Goal: Find specific page/section: Find specific page/section

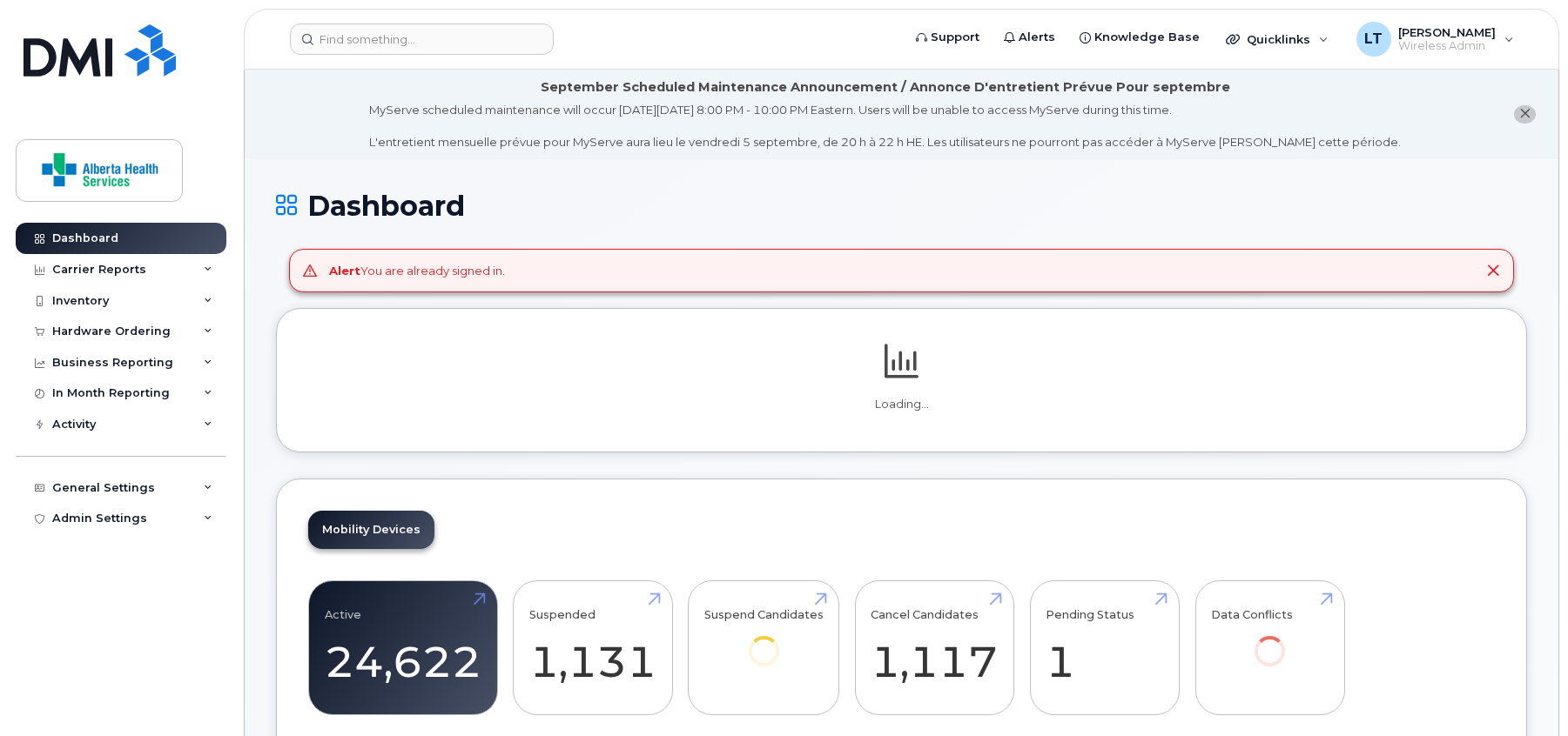
click at [1530, 118] on button "close notification" at bounding box center [1525, 114] width 22 height 18
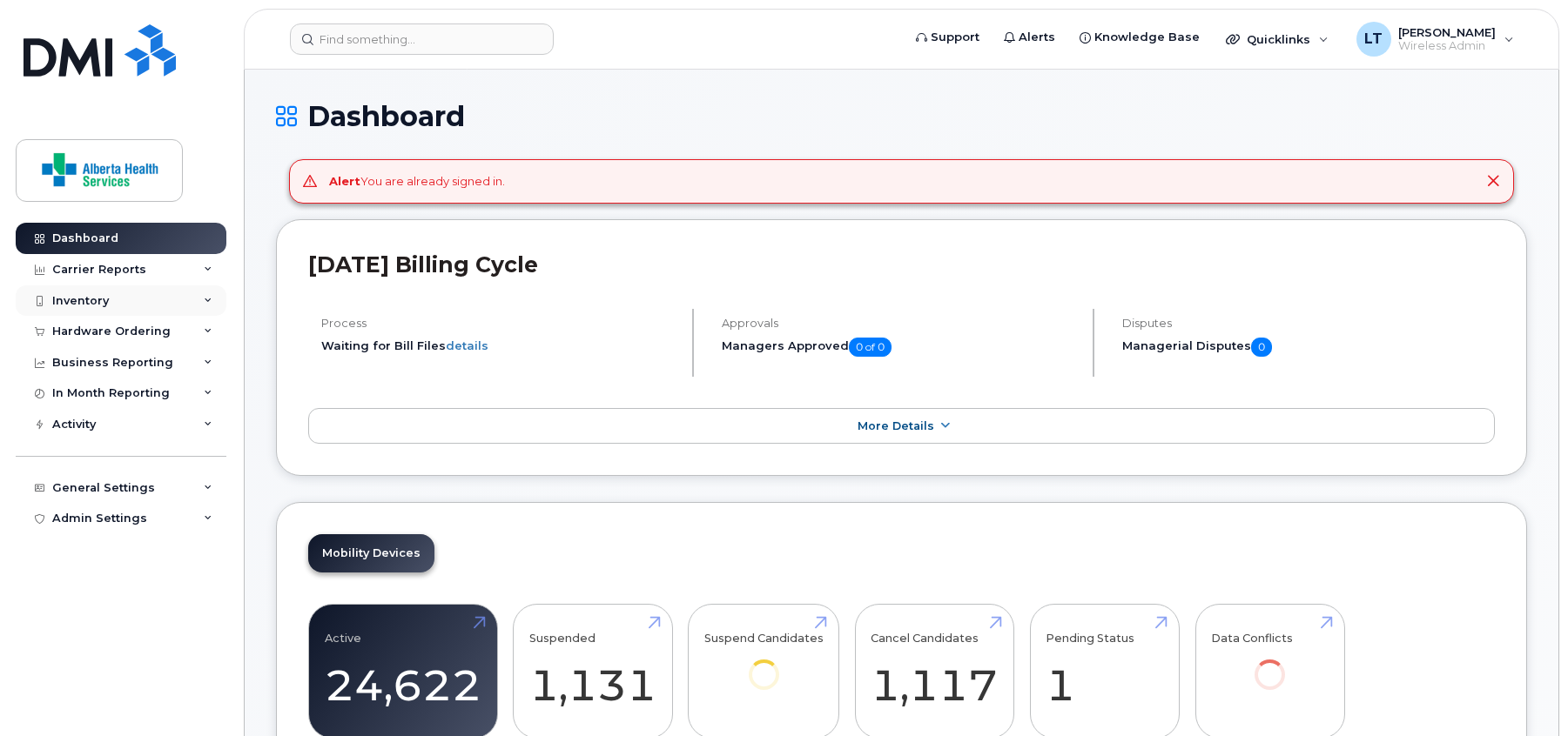
click at [201, 295] on div "Inventory" at bounding box center [120, 301] width 211 height 32
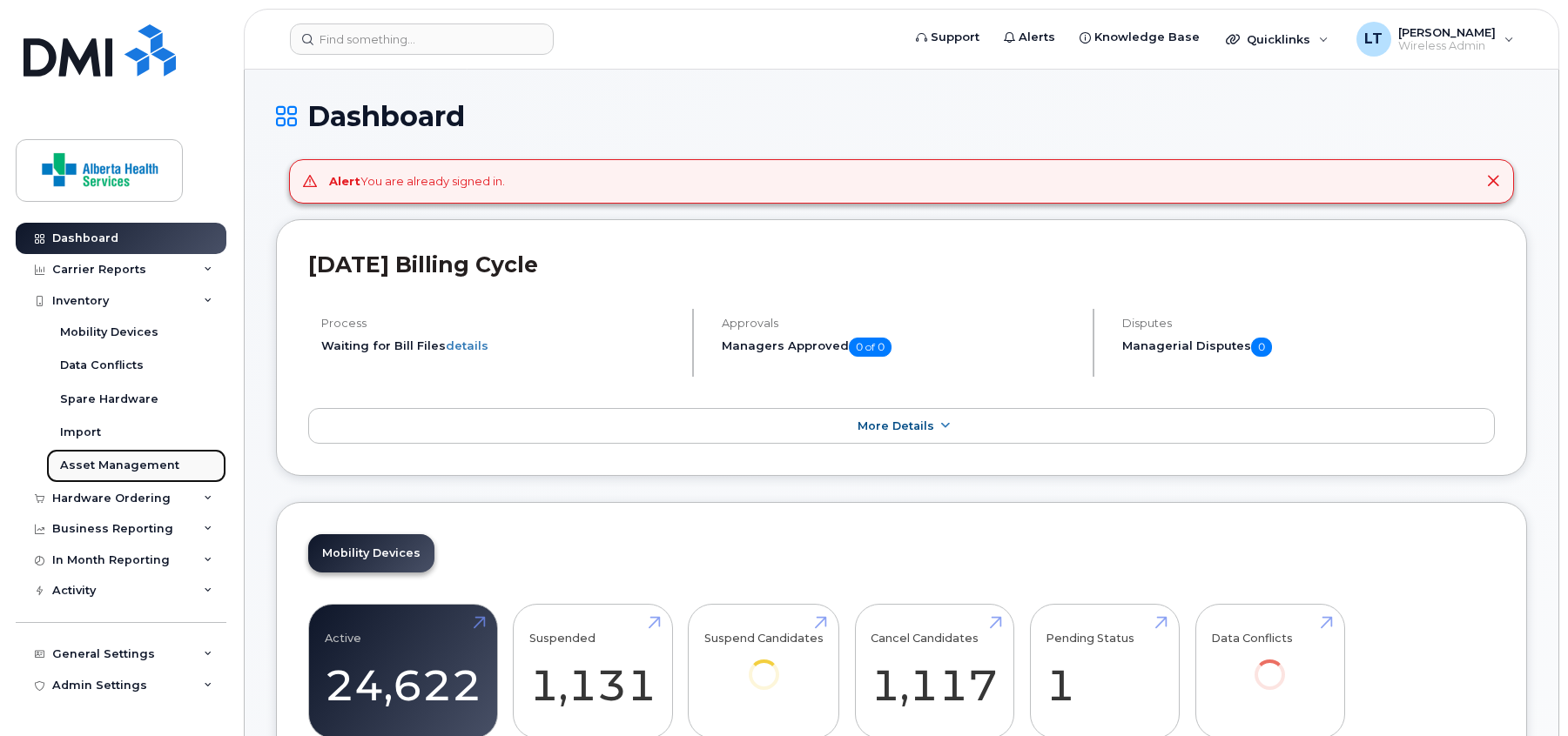
click at [151, 469] on div "Asset Management" at bounding box center [120, 464] width 120 height 15
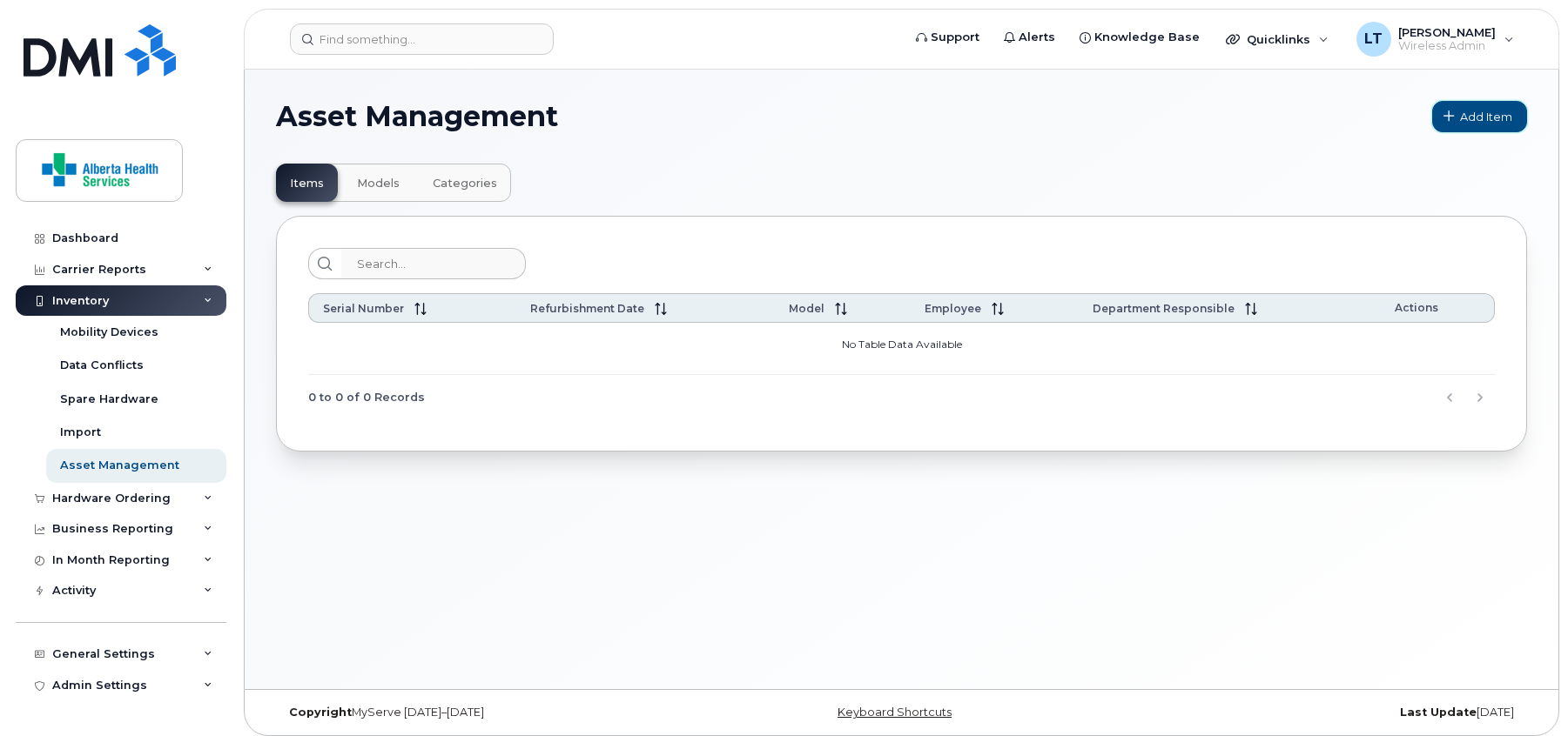
click at [1484, 119] on span "Add Item" at bounding box center [1486, 117] width 53 height 16
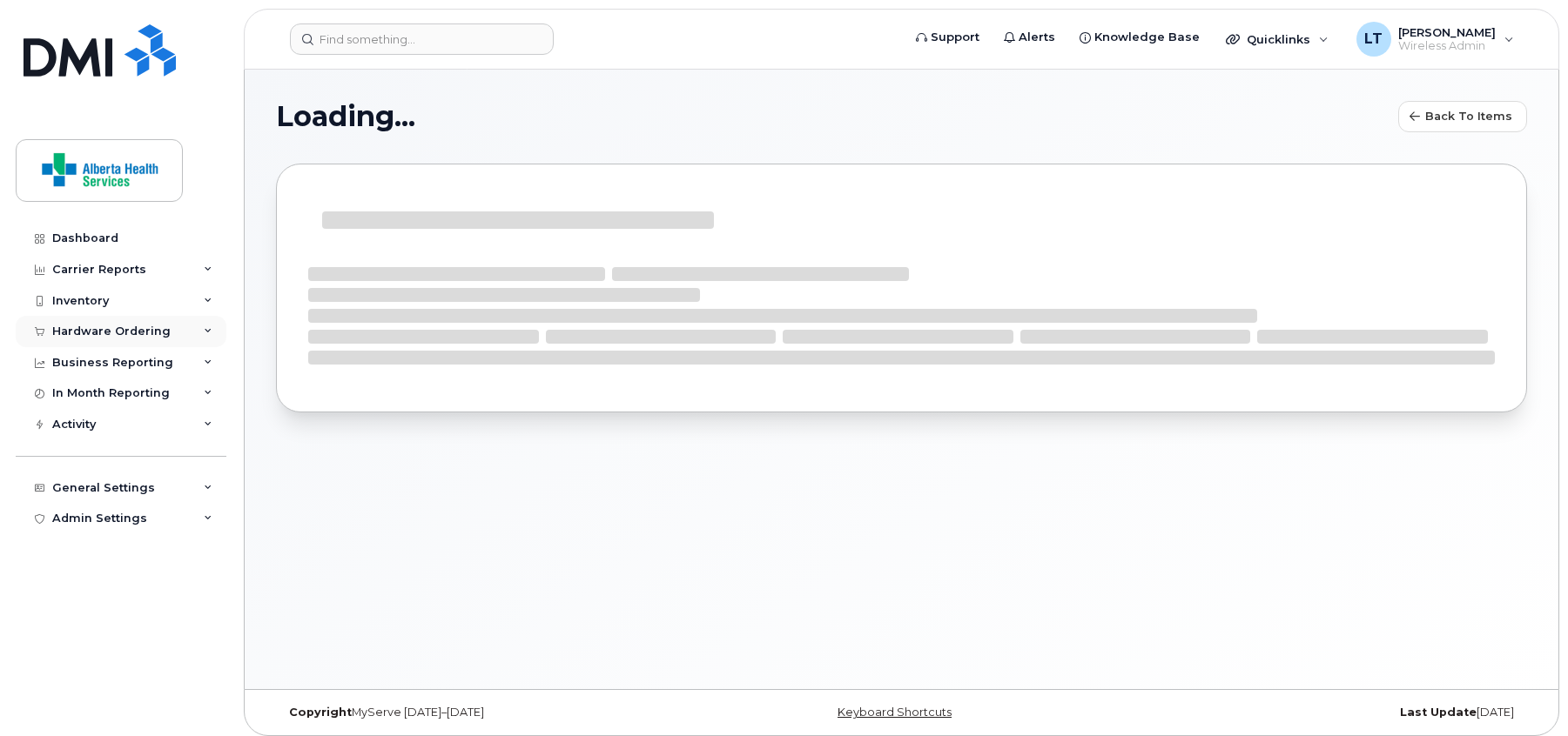
click at [204, 325] on div "Hardware Ordering" at bounding box center [120, 331] width 211 height 32
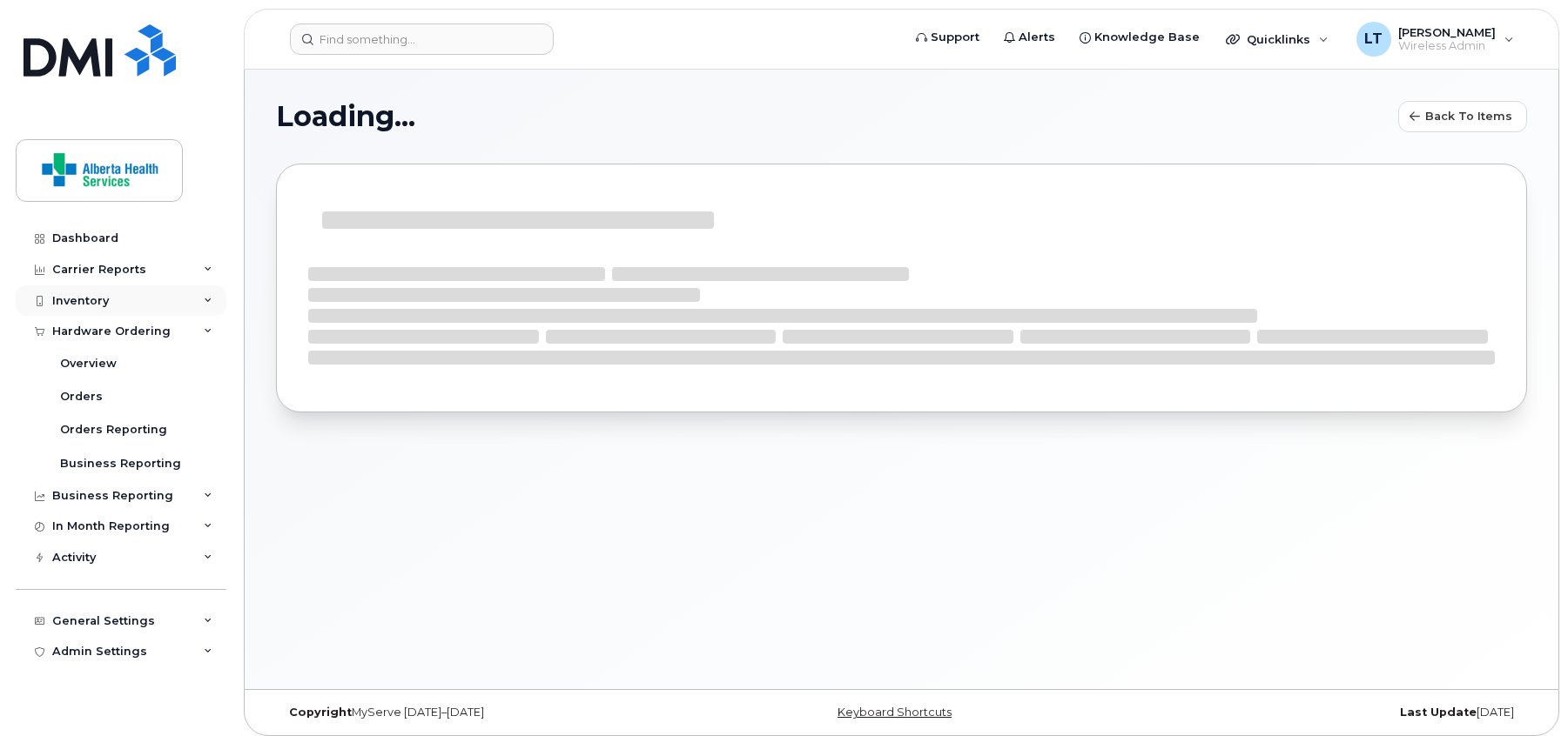
click at [177, 301] on div "Inventory" at bounding box center [120, 301] width 211 height 32
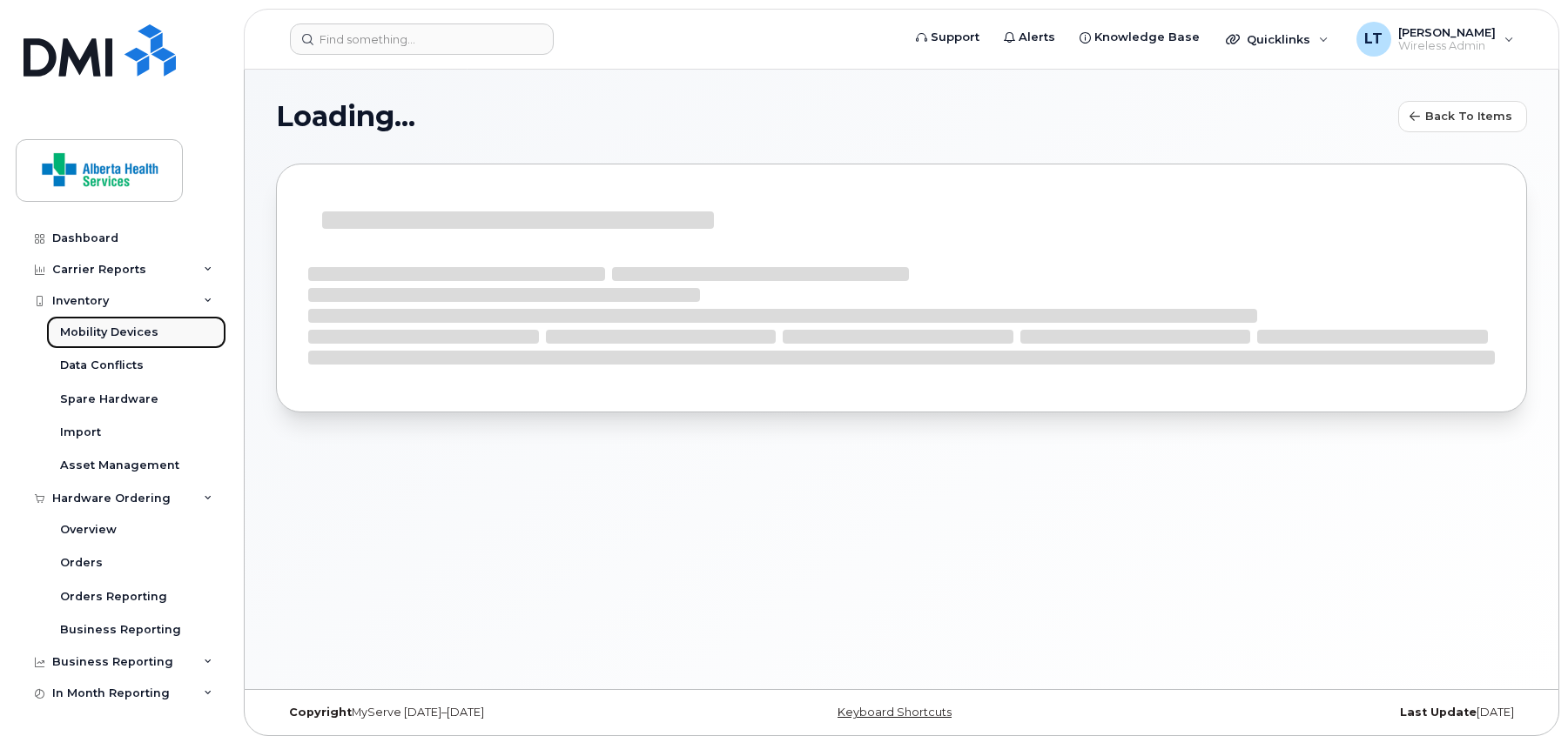
click at [96, 329] on div "Mobility Devices" at bounding box center [109, 331] width 99 height 15
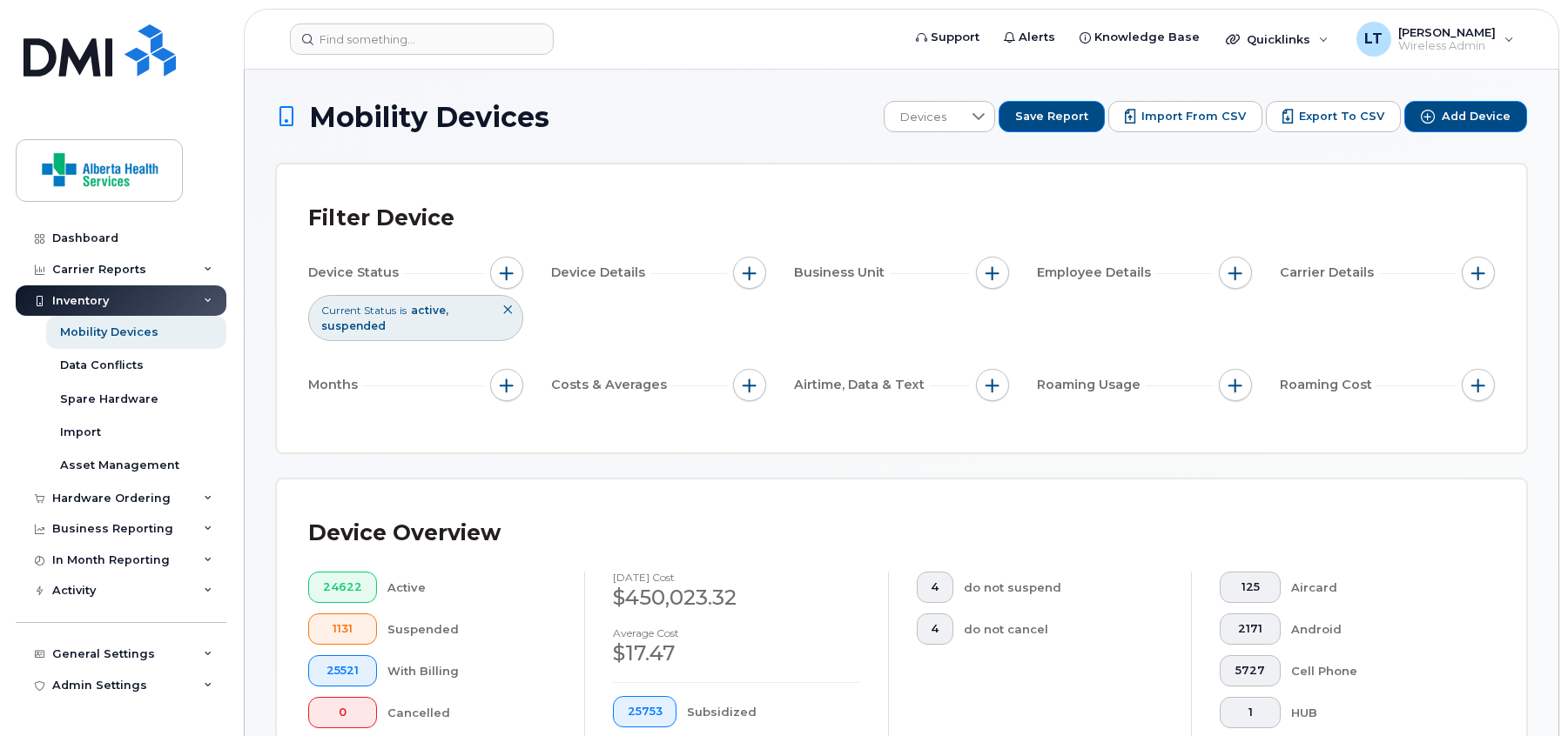
click at [510, 308] on icon at bounding box center [507, 310] width 11 height 11
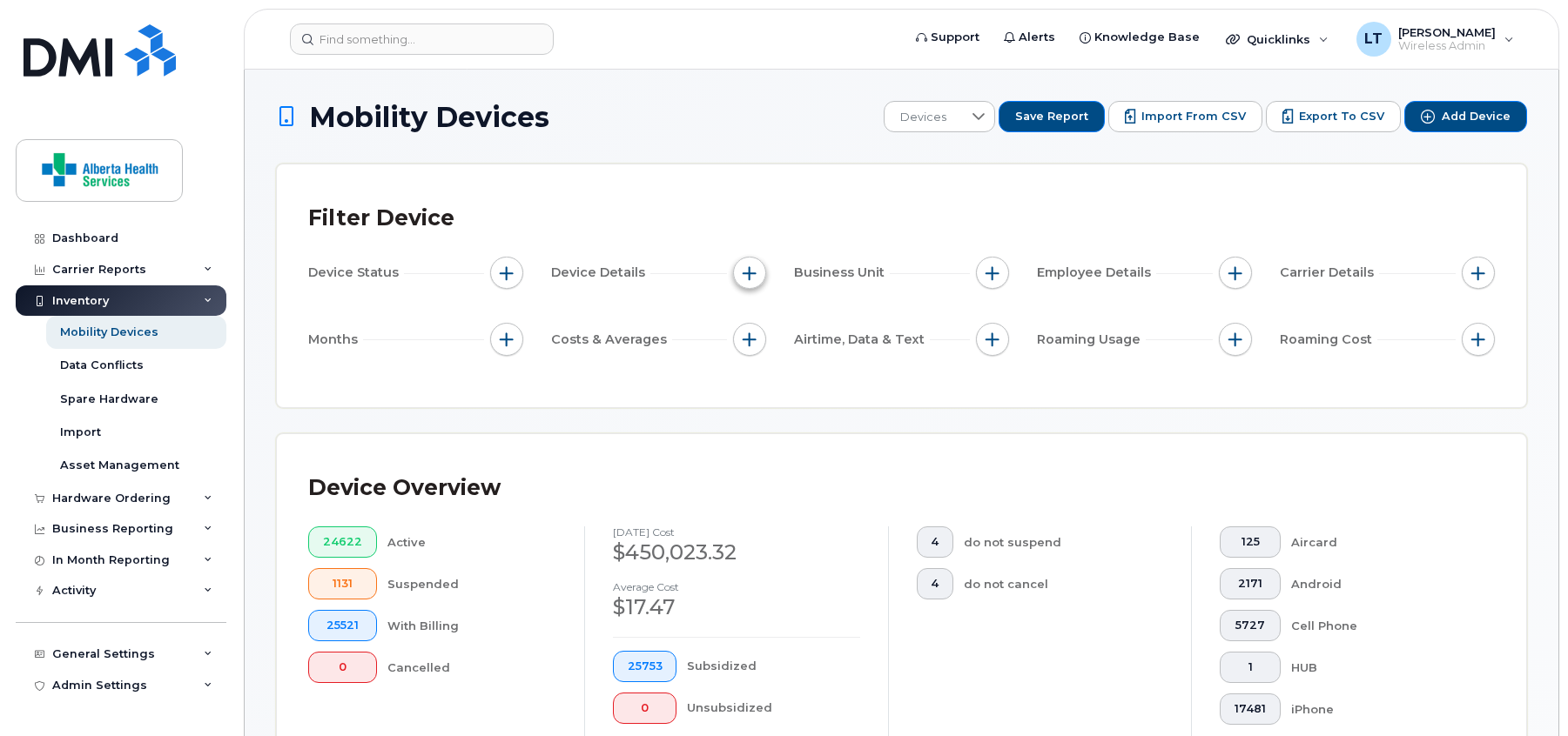
click at [747, 279] on span "button" at bounding box center [749, 272] width 14 height 14
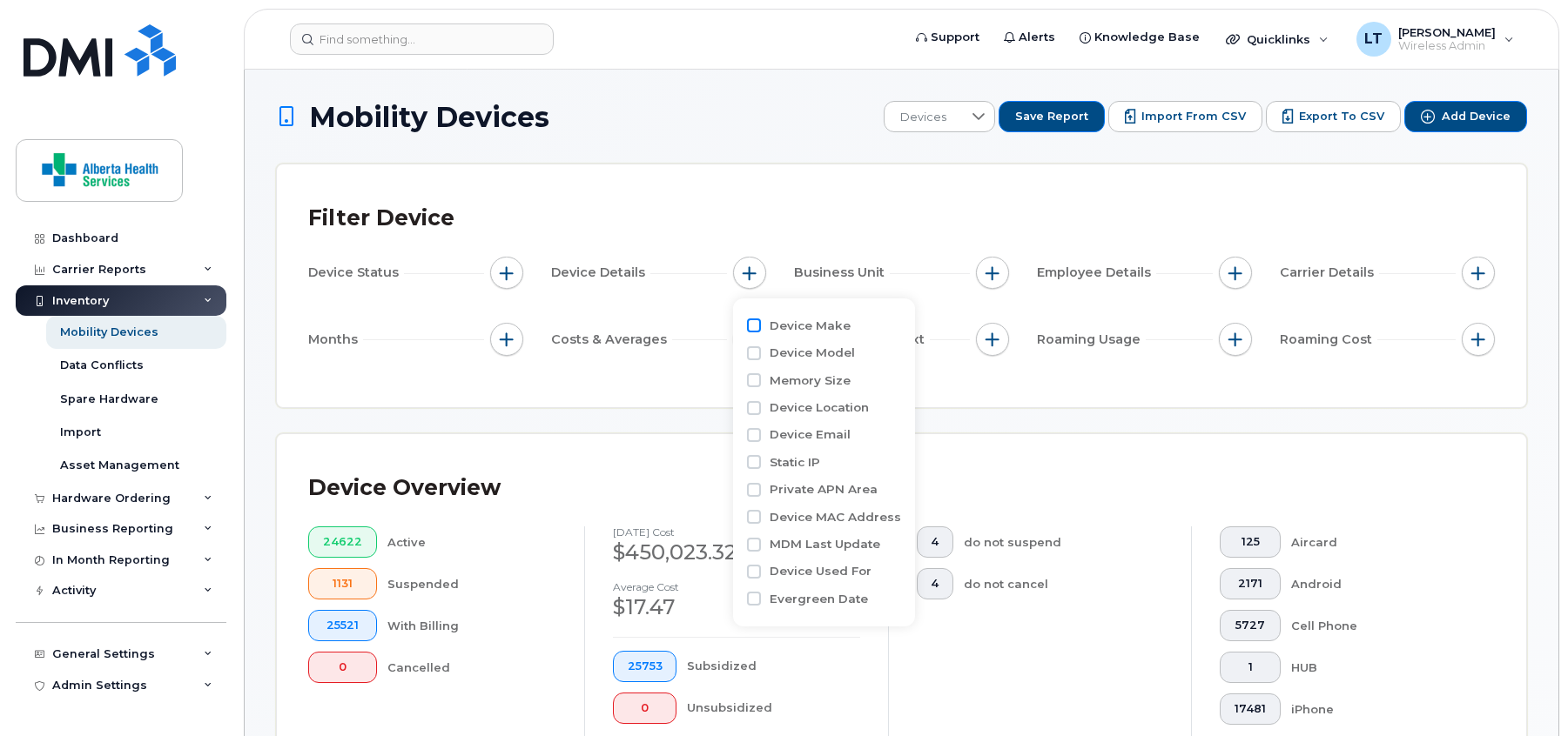
click at [755, 325] on input "Device Make" at bounding box center [754, 325] width 14 height 14
checkbox input "true"
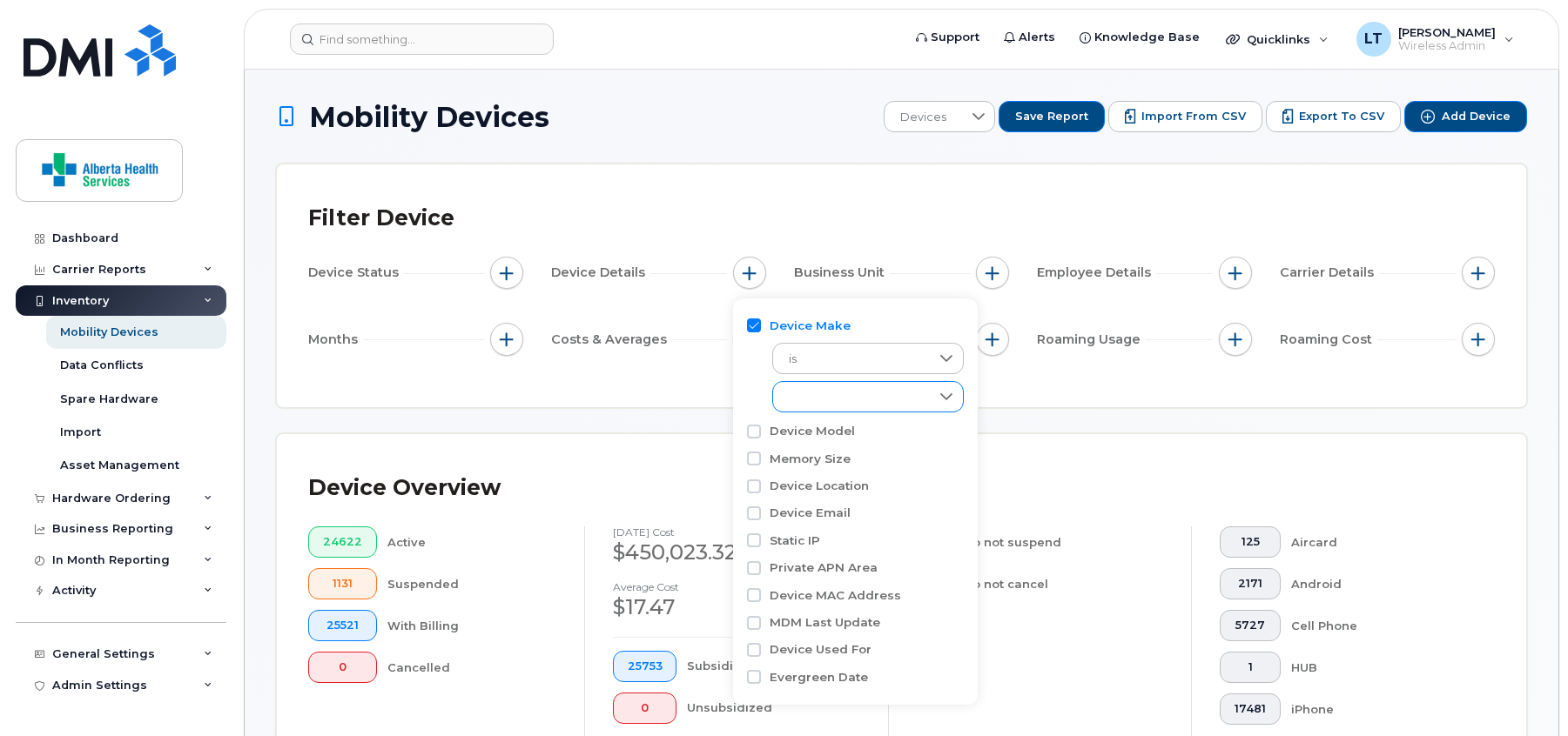
click at [914, 394] on div "empty" at bounding box center [851, 397] width 157 height 30
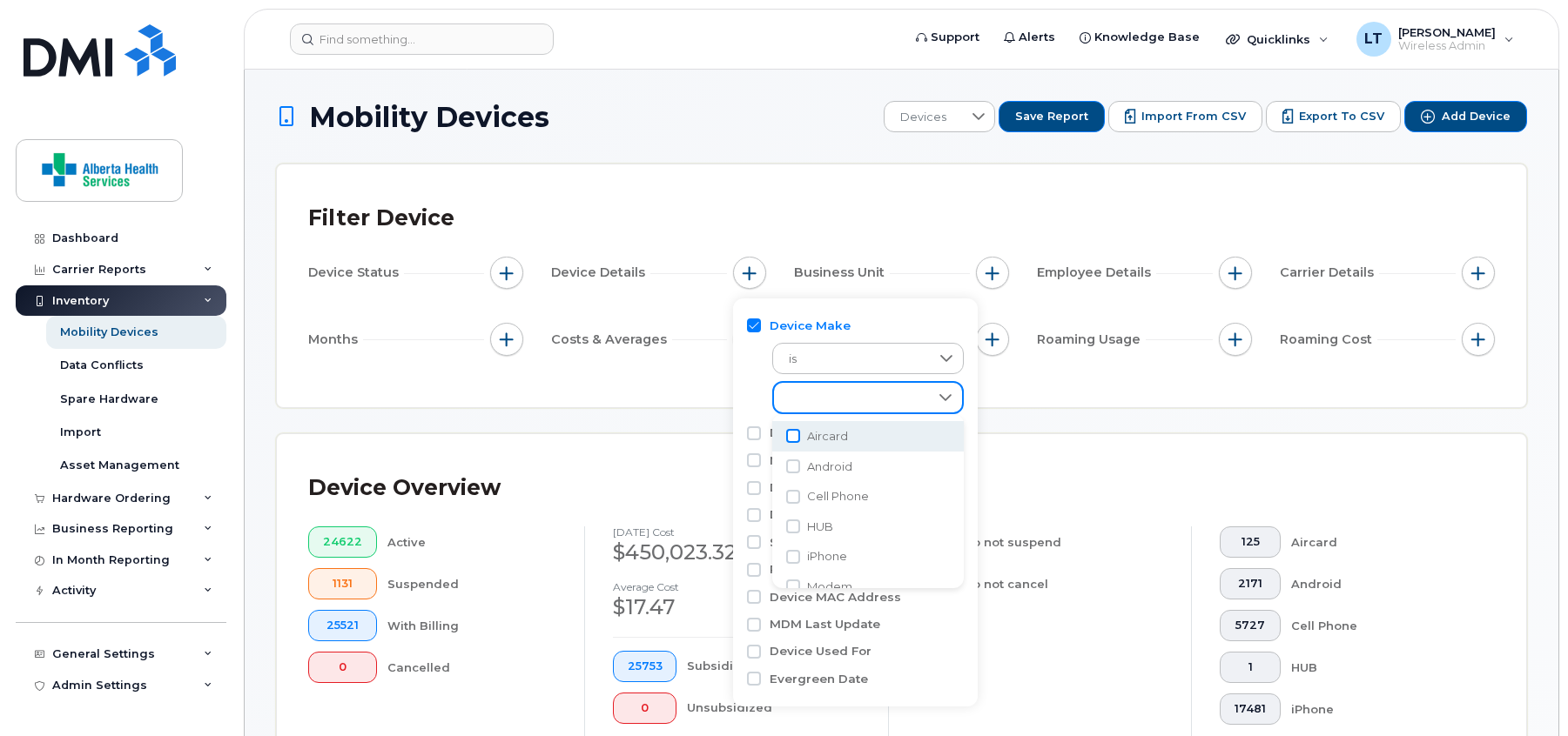
click at [792, 439] on input "Aircard" at bounding box center [793, 435] width 14 height 14
checkbox input "true"
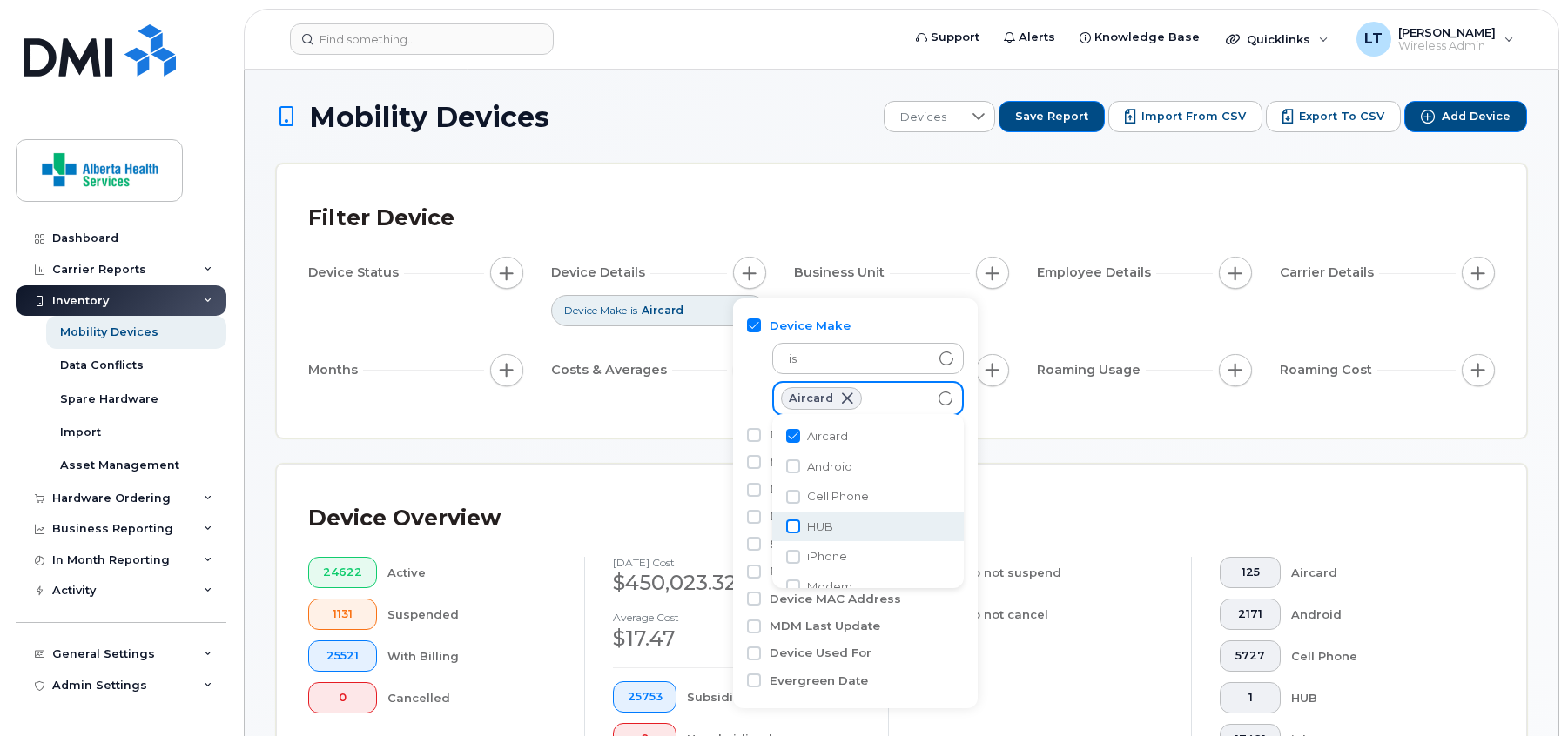
click at [796, 521] on input "HUB" at bounding box center [793, 526] width 14 height 14
checkbox input "true"
click at [792, 532] on input "Modem" at bounding box center [793, 535] width 14 height 14
checkbox input "true"
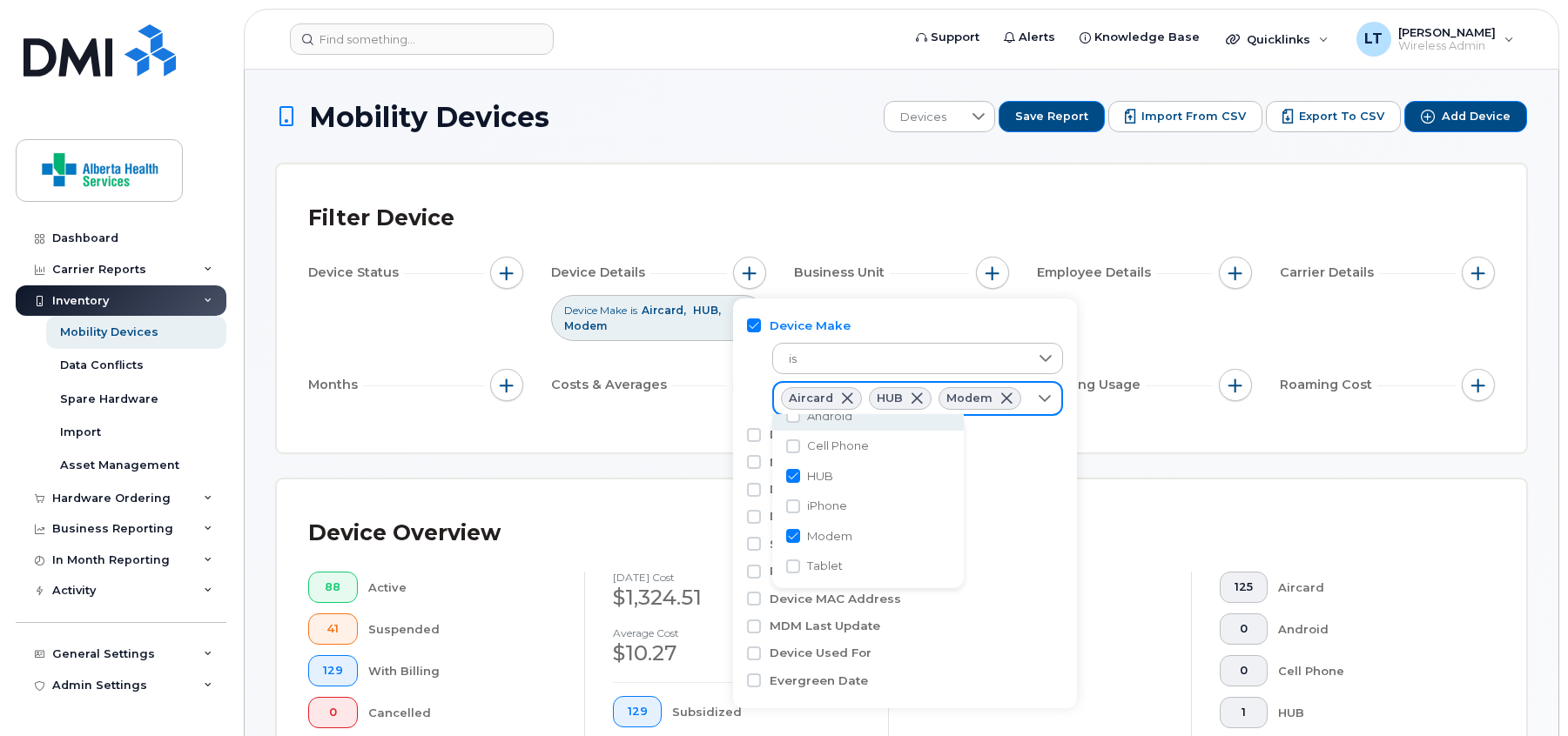
scroll to position [37, 0]
click at [1025, 490] on div "Device Location" at bounding box center [905, 489] width 316 height 16
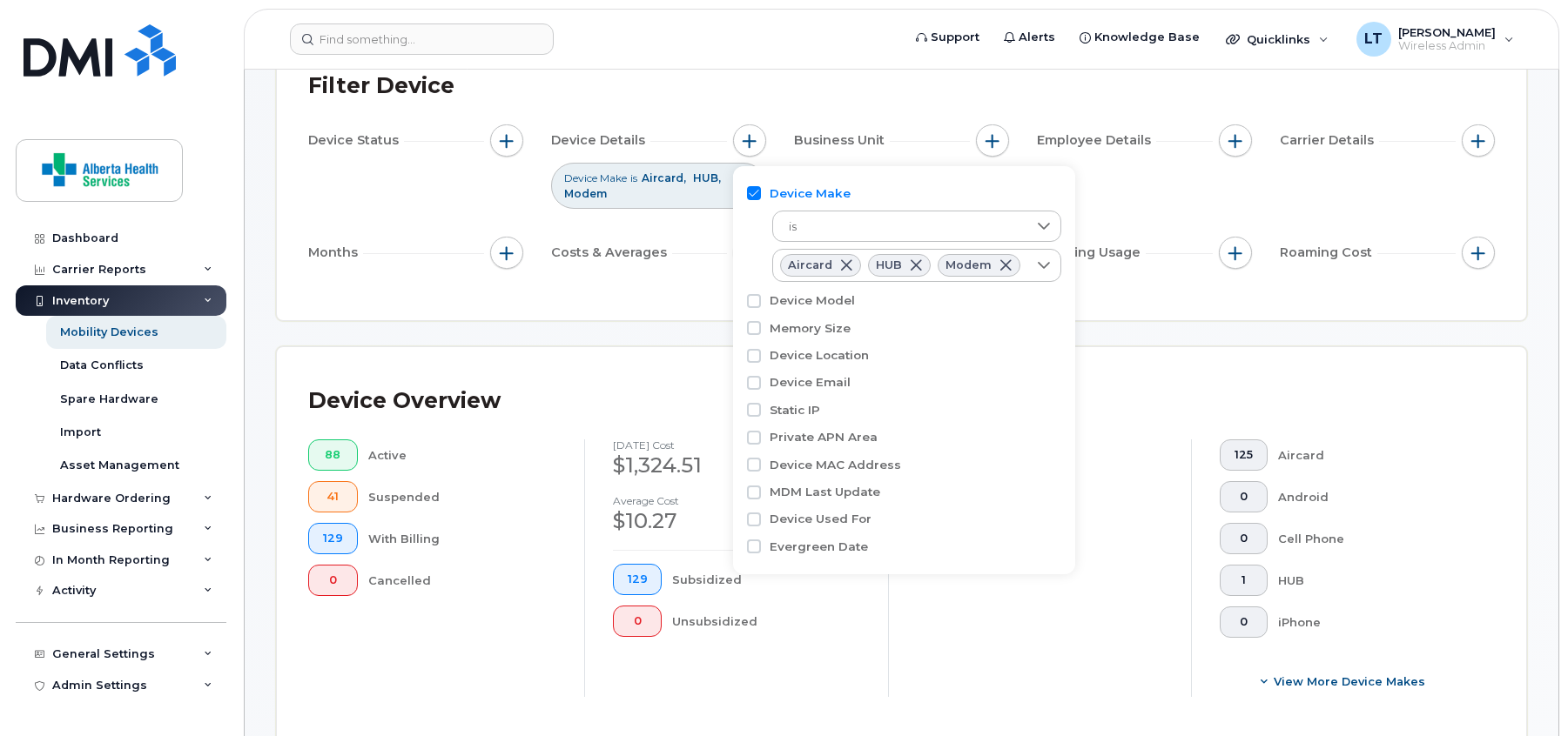
scroll to position [87, 0]
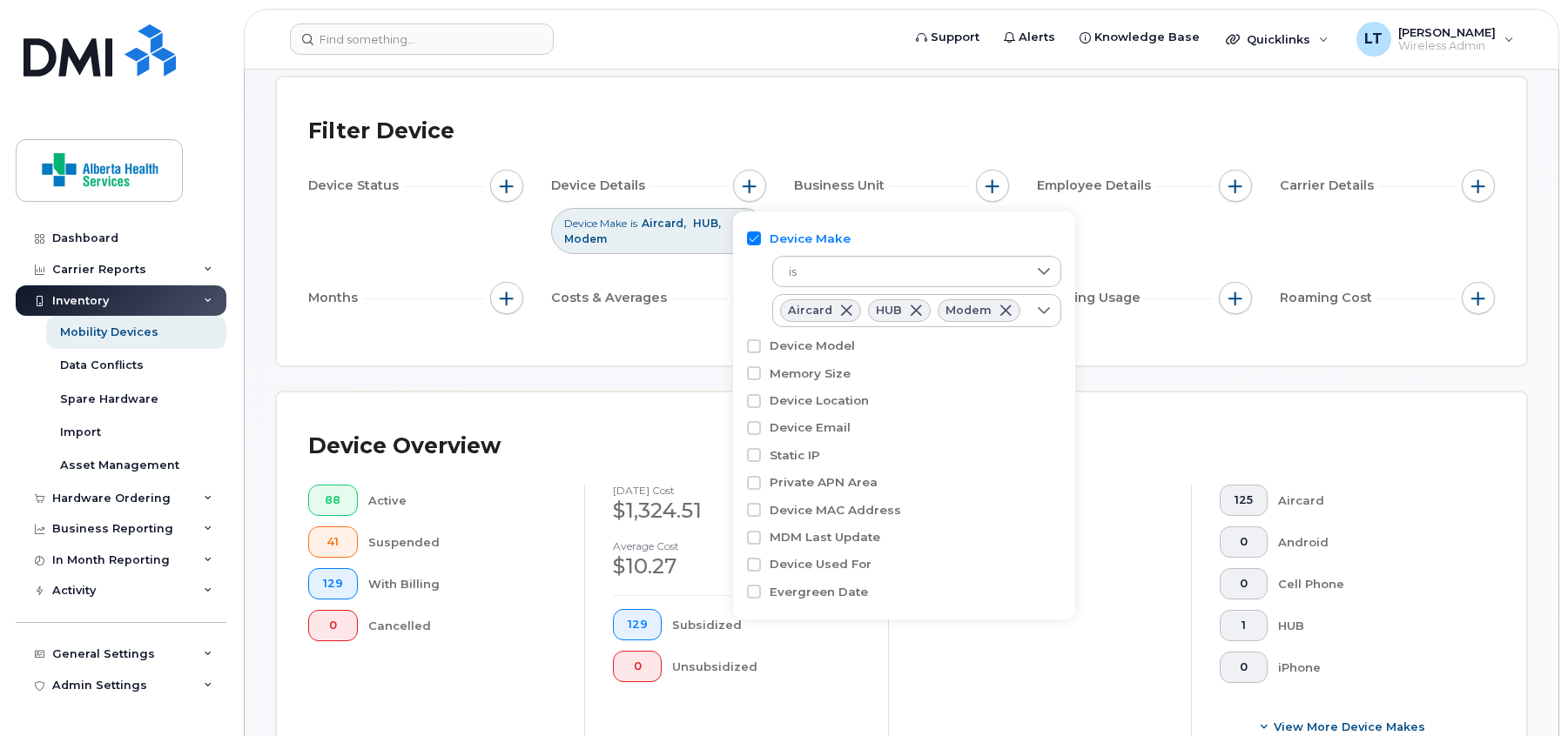
click at [1113, 468] on div "Device Overview" at bounding box center [901, 446] width 1187 height 45
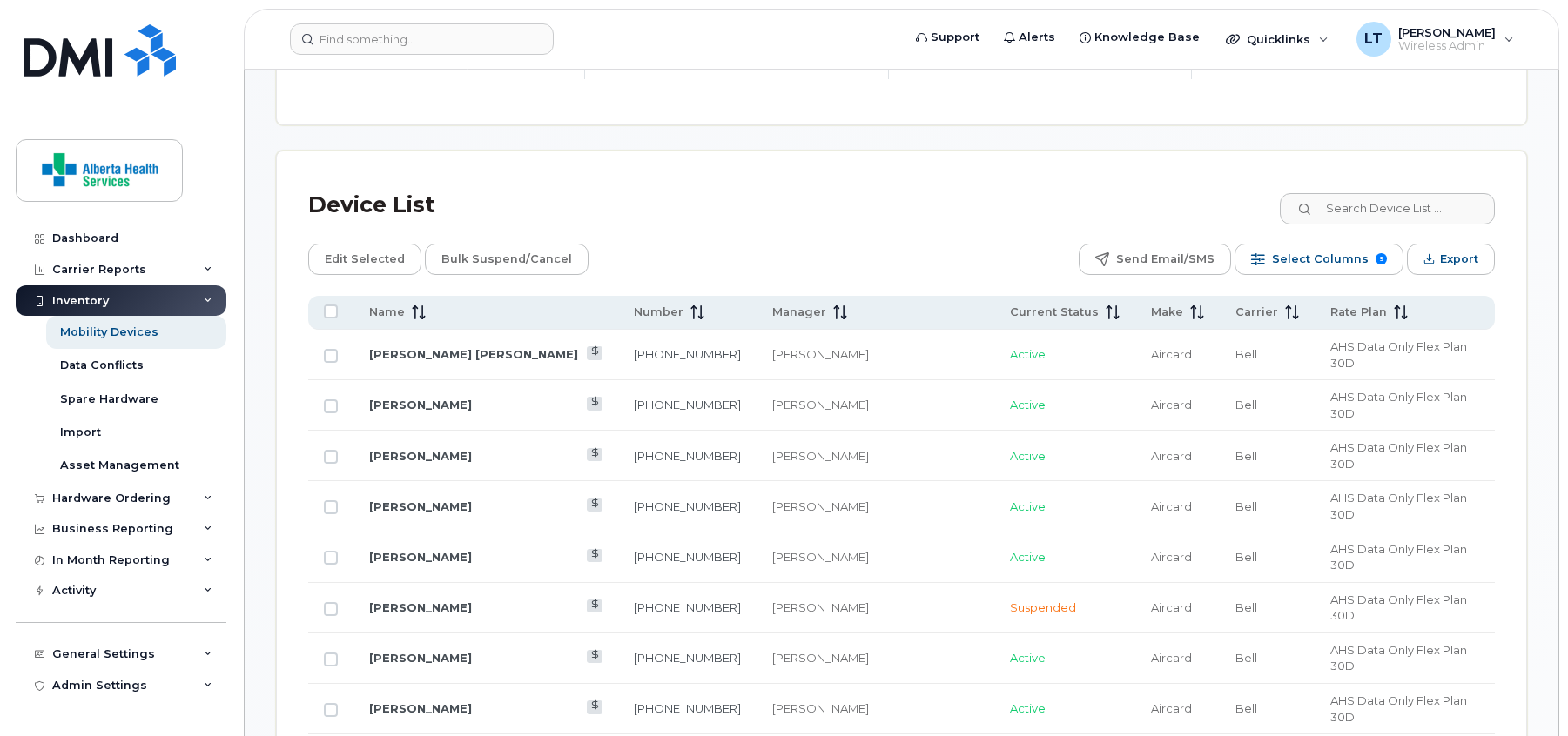
scroll to position [783, 0]
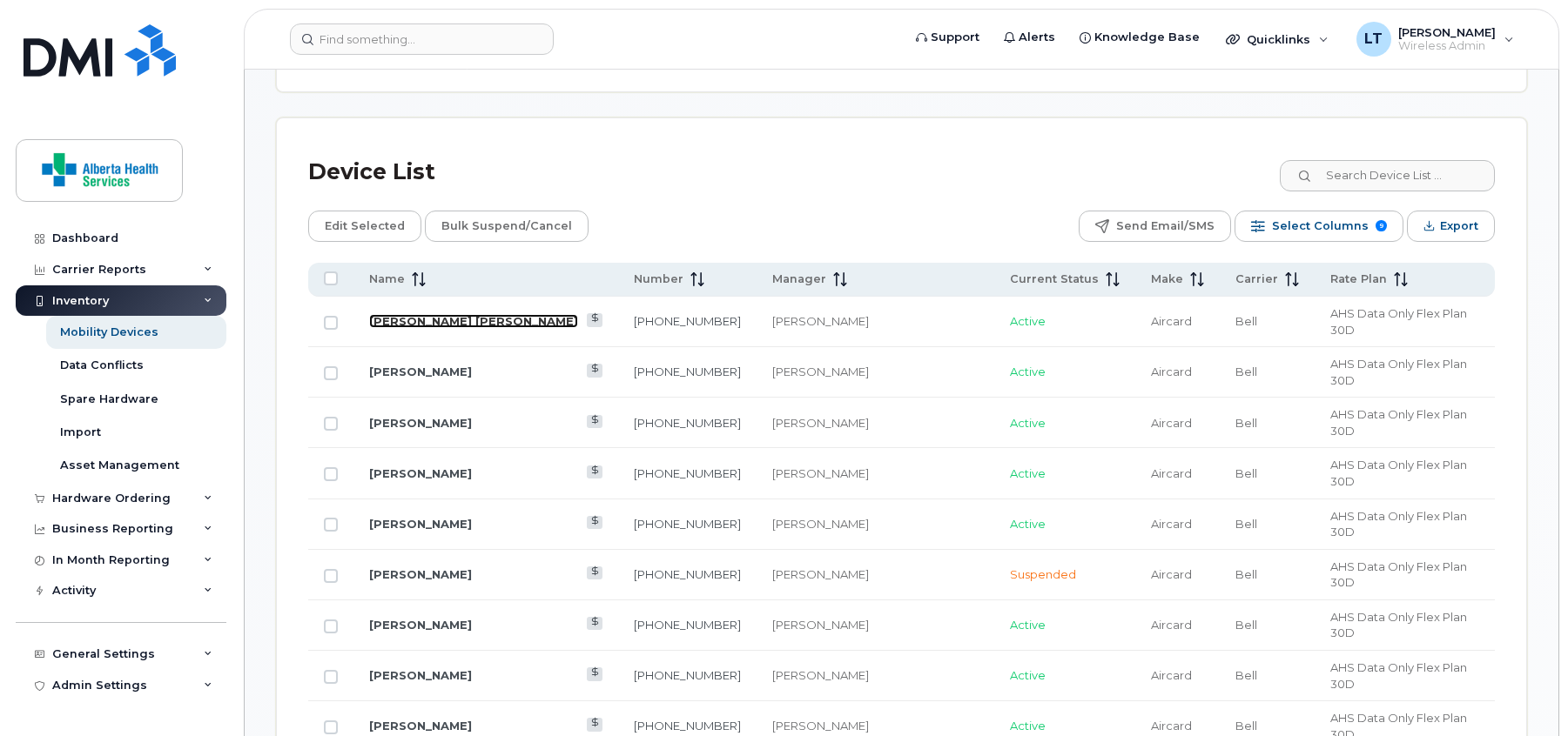
click at [448, 314] on link "[PERSON_NAME] [PERSON_NAME]" at bounding box center [473, 320] width 209 height 14
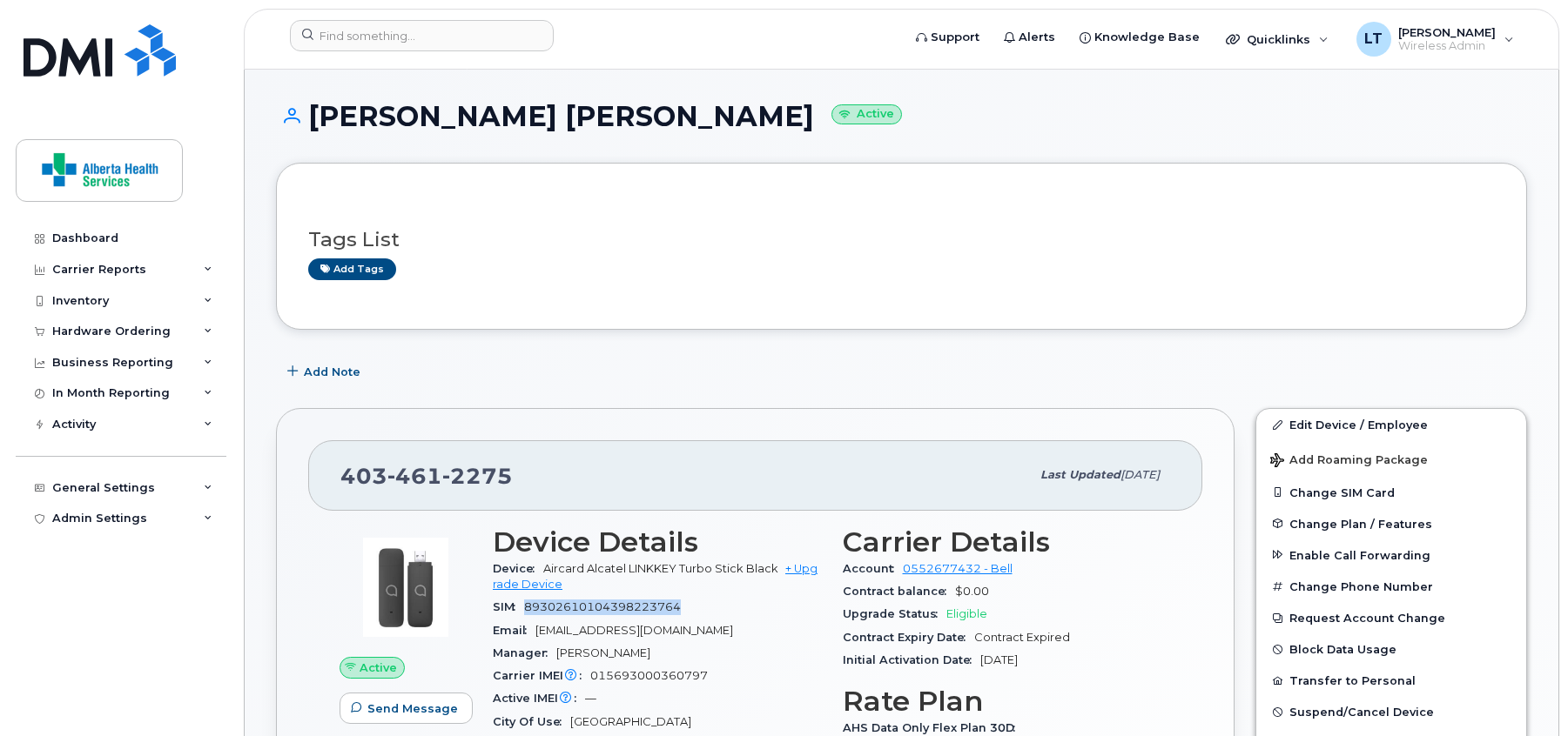
drag, startPoint x: 699, startPoint y: 605, endPoint x: 528, endPoint y: 603, distance: 171.0
click at [528, 603] on div "SIM 89302610104398223764" at bounding box center [657, 607] width 329 height 23
copy span "89302610104398223764"
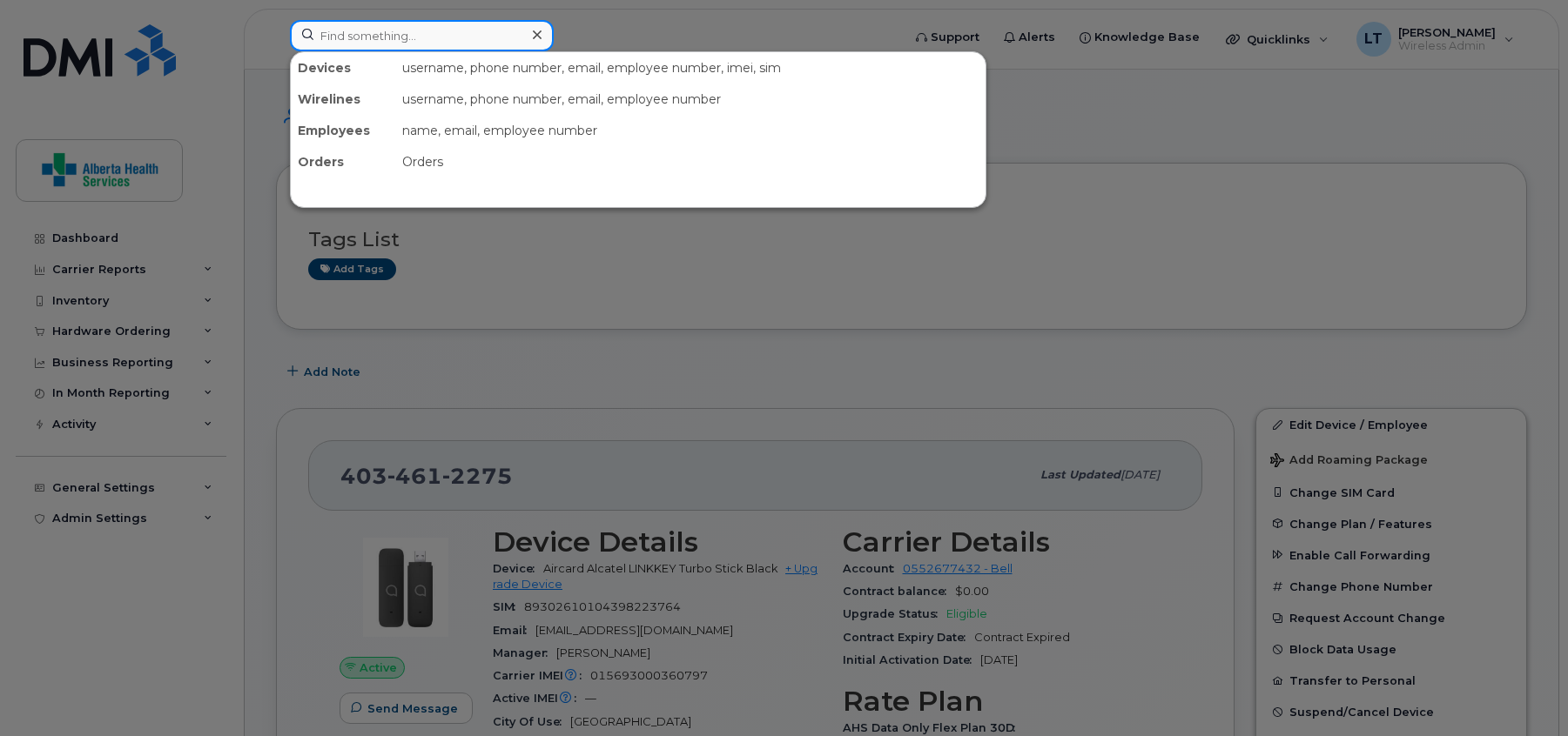
click at [398, 34] on input at bounding box center [421, 35] width 264 height 32
paste input "89302610104398223764"
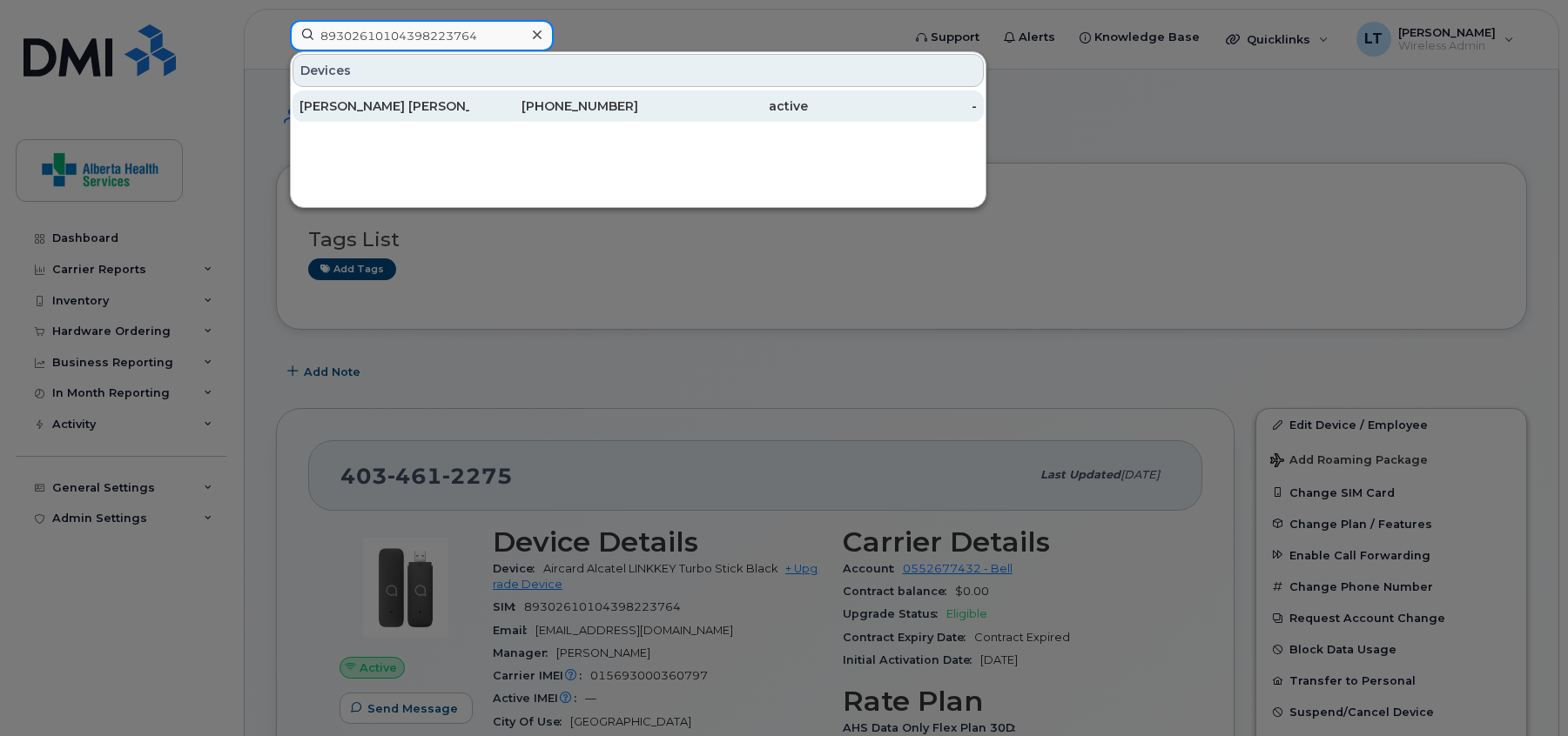
type input "89302610104398223764"
click at [392, 110] on div "Haider Ali Mian" at bounding box center [384, 106] width 169 height 17
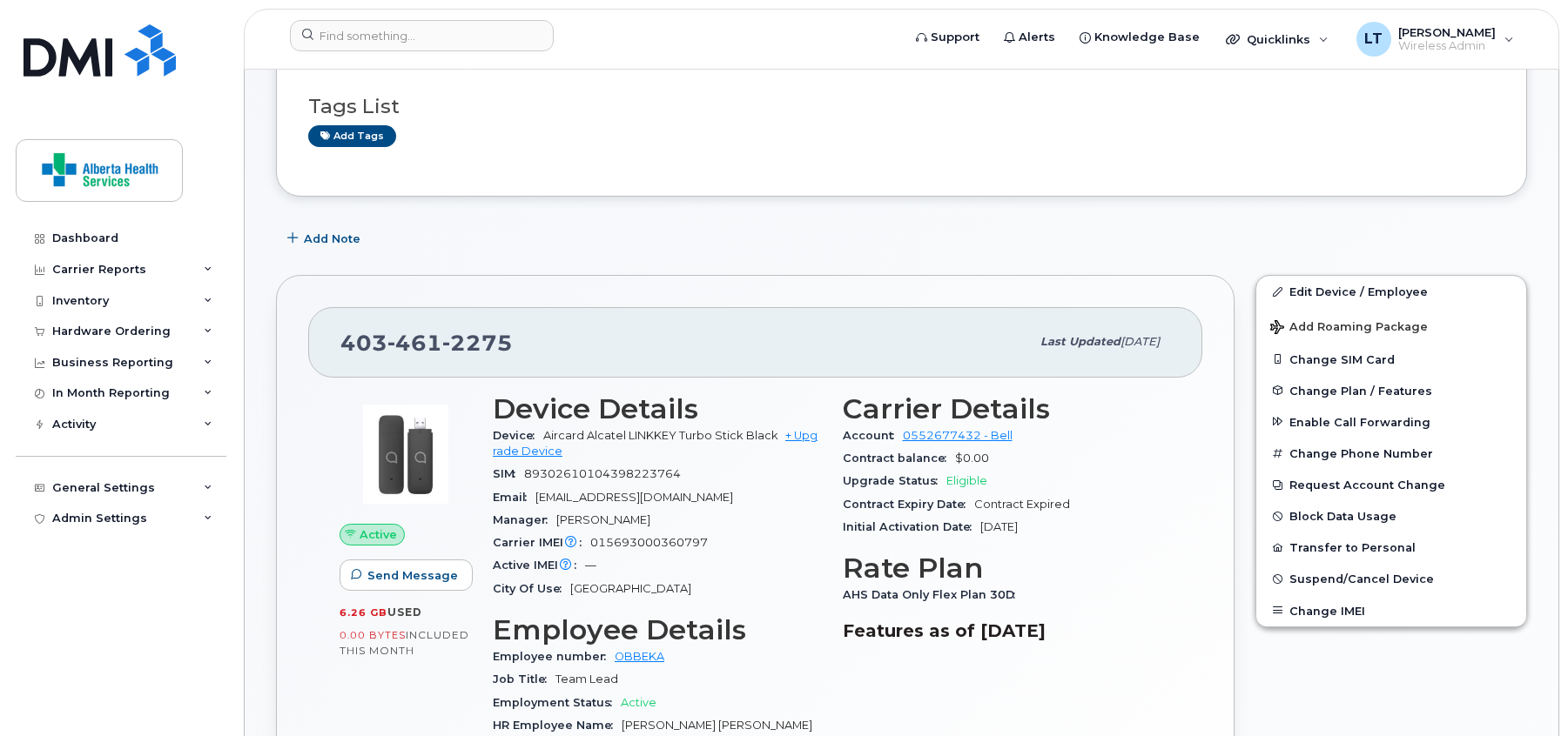
scroll to position [348, 0]
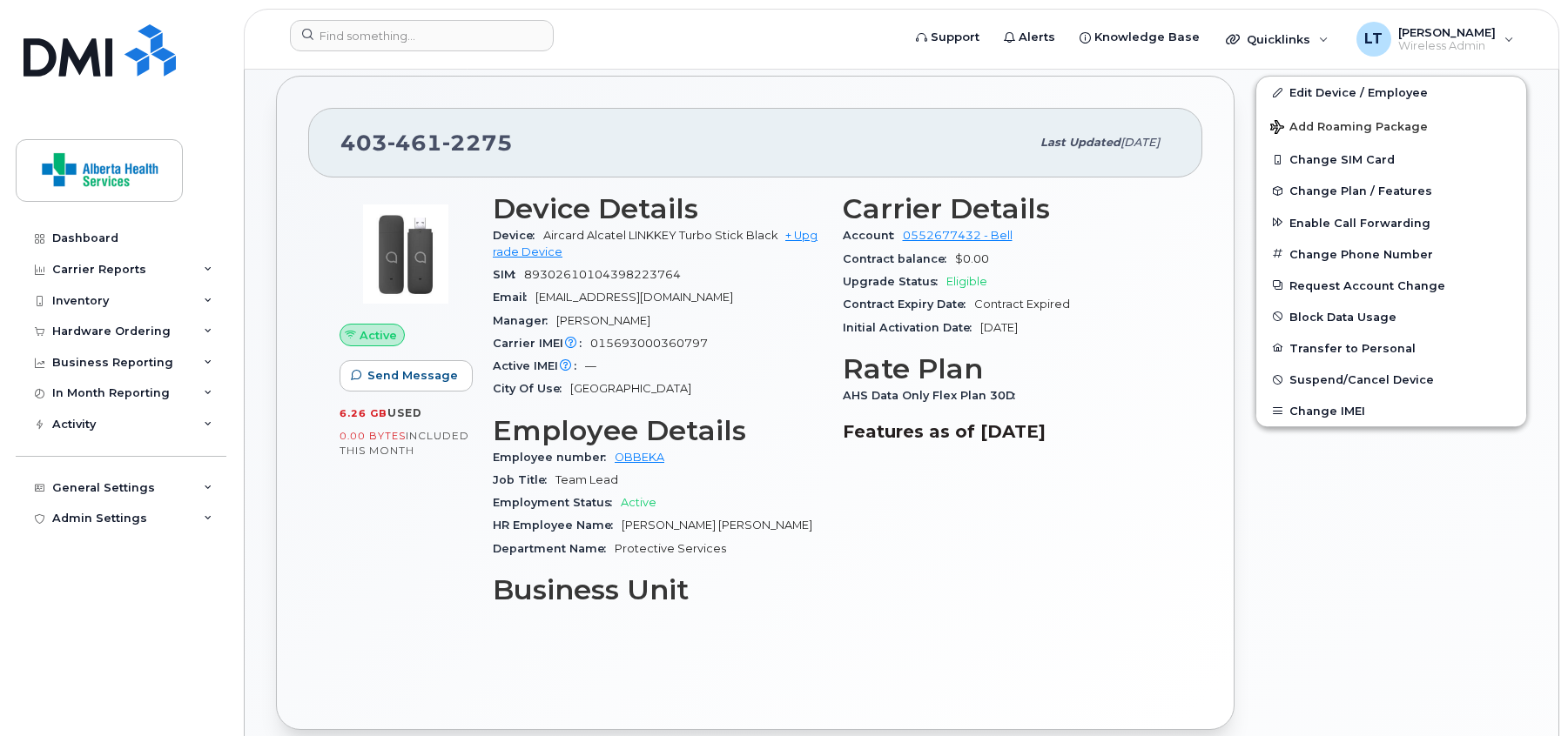
scroll to position [332, 0]
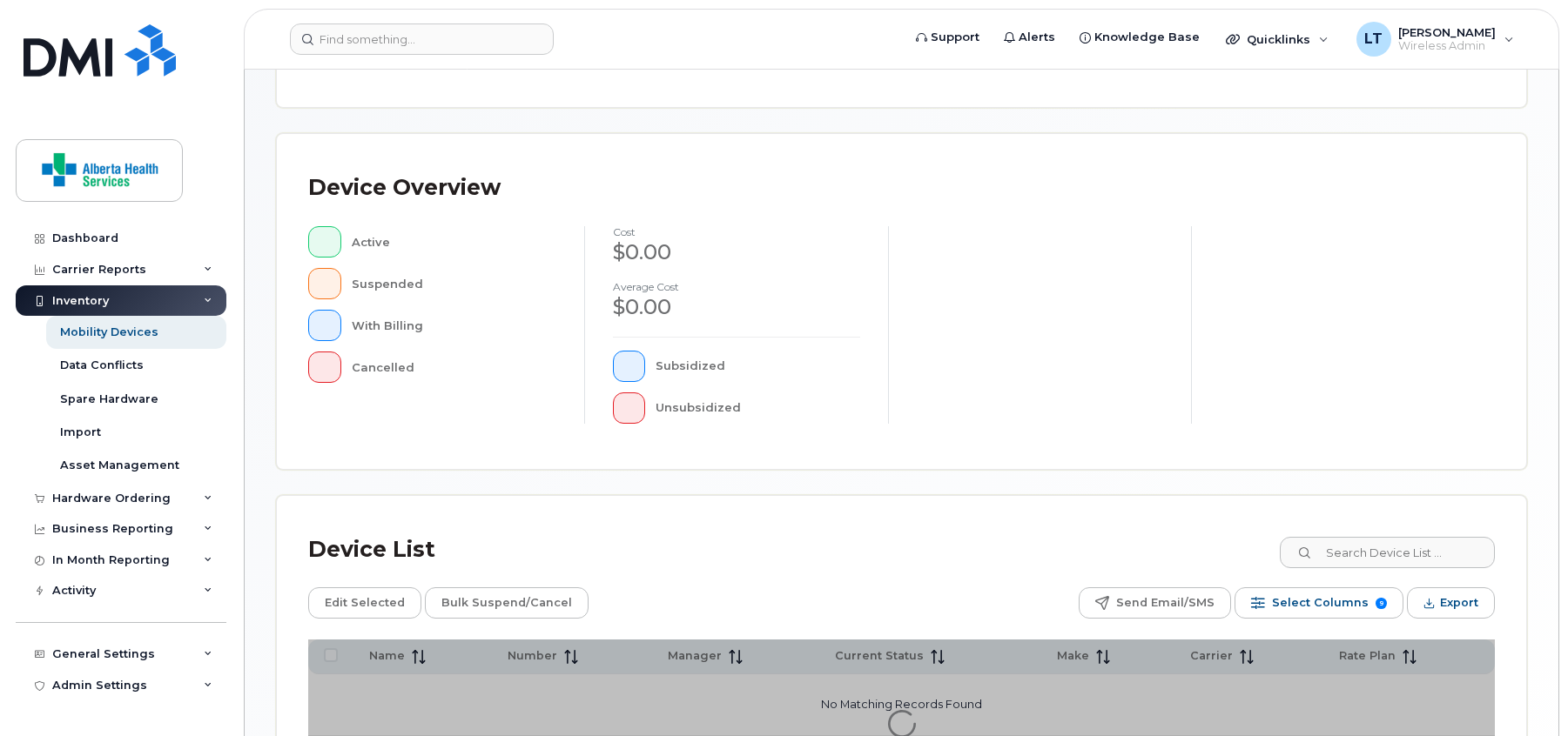
scroll to position [435, 0]
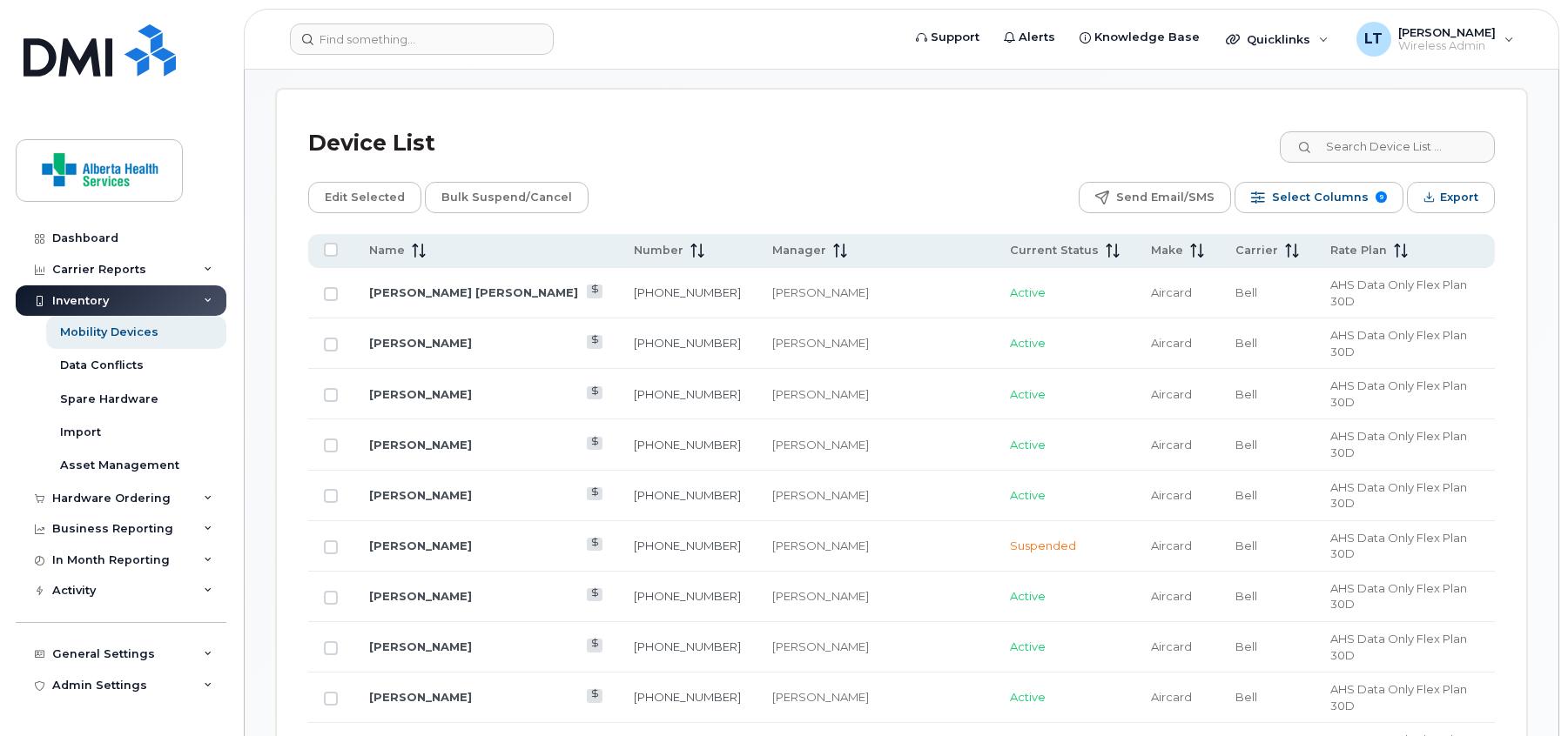
scroll to position [915, 0]
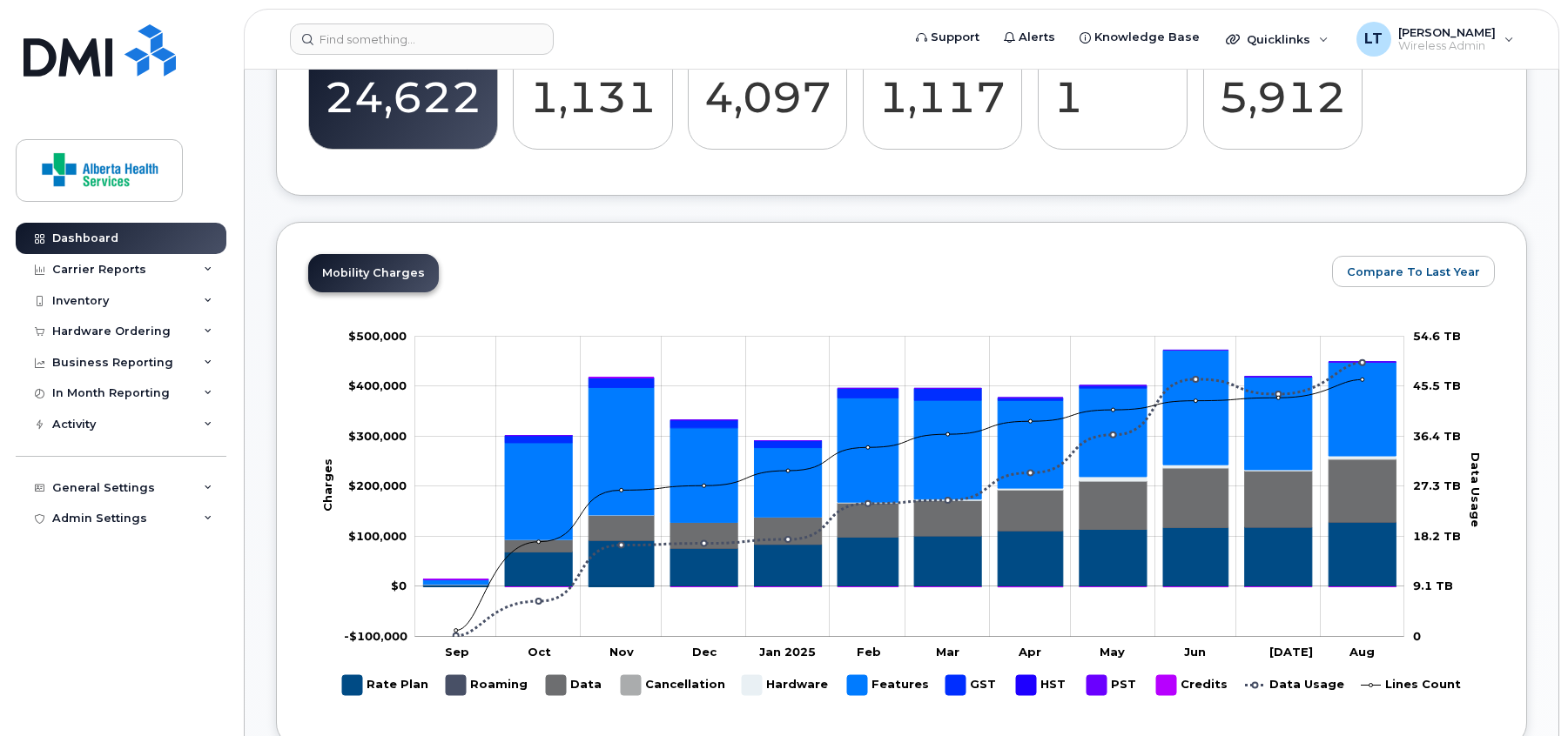
scroll to position [499, 0]
